Goal: Navigation & Orientation: Find specific page/section

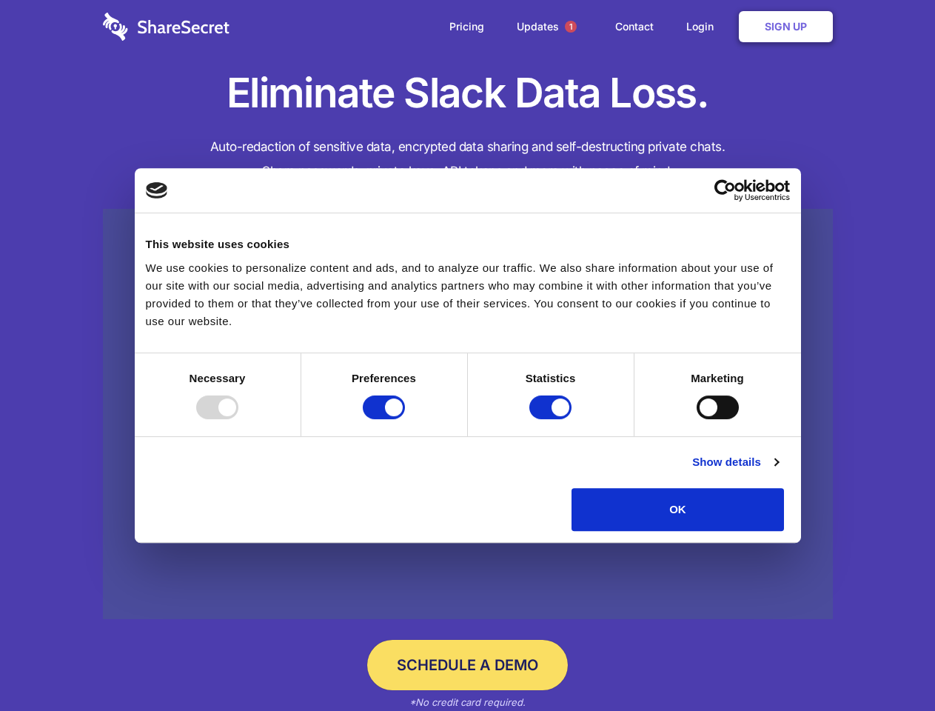
click at [238, 419] on div at bounding box center [217, 407] width 42 height 24
click at [405, 419] on input "Preferences" at bounding box center [384, 407] width 42 height 24
checkbox input "false"
click at [552, 419] on input "Statistics" at bounding box center [550, 407] width 42 height 24
checkbox input "false"
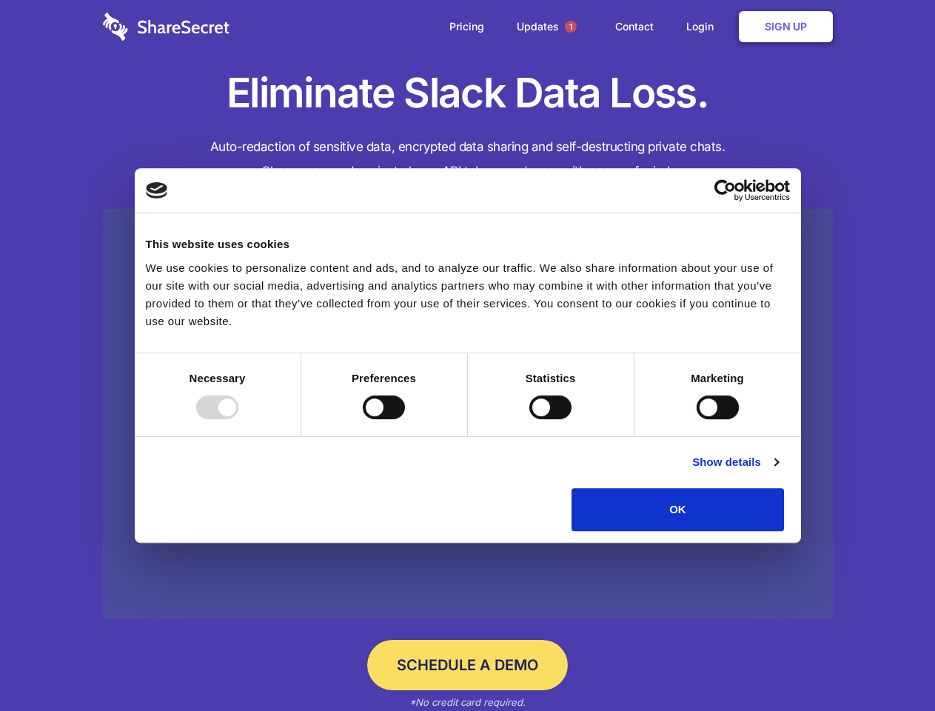
click at [697, 419] on input "Marketing" at bounding box center [718, 407] width 42 height 24
checkbox input "true"
click at [778, 471] on link "Show details" at bounding box center [735, 462] width 86 height 18
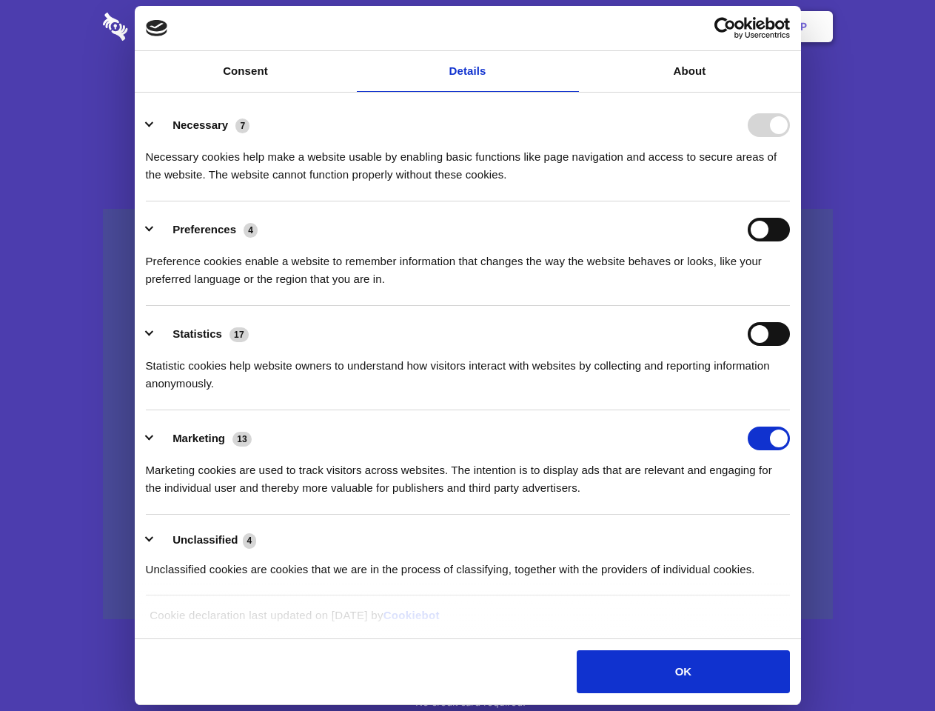
click at [790, 288] on div "Preference cookies enable a website to remember information that changes the wa…" at bounding box center [468, 264] width 644 height 47
click at [570, 27] on span "1" at bounding box center [571, 27] width 12 height 12
